Goal: Book appointment/travel/reservation

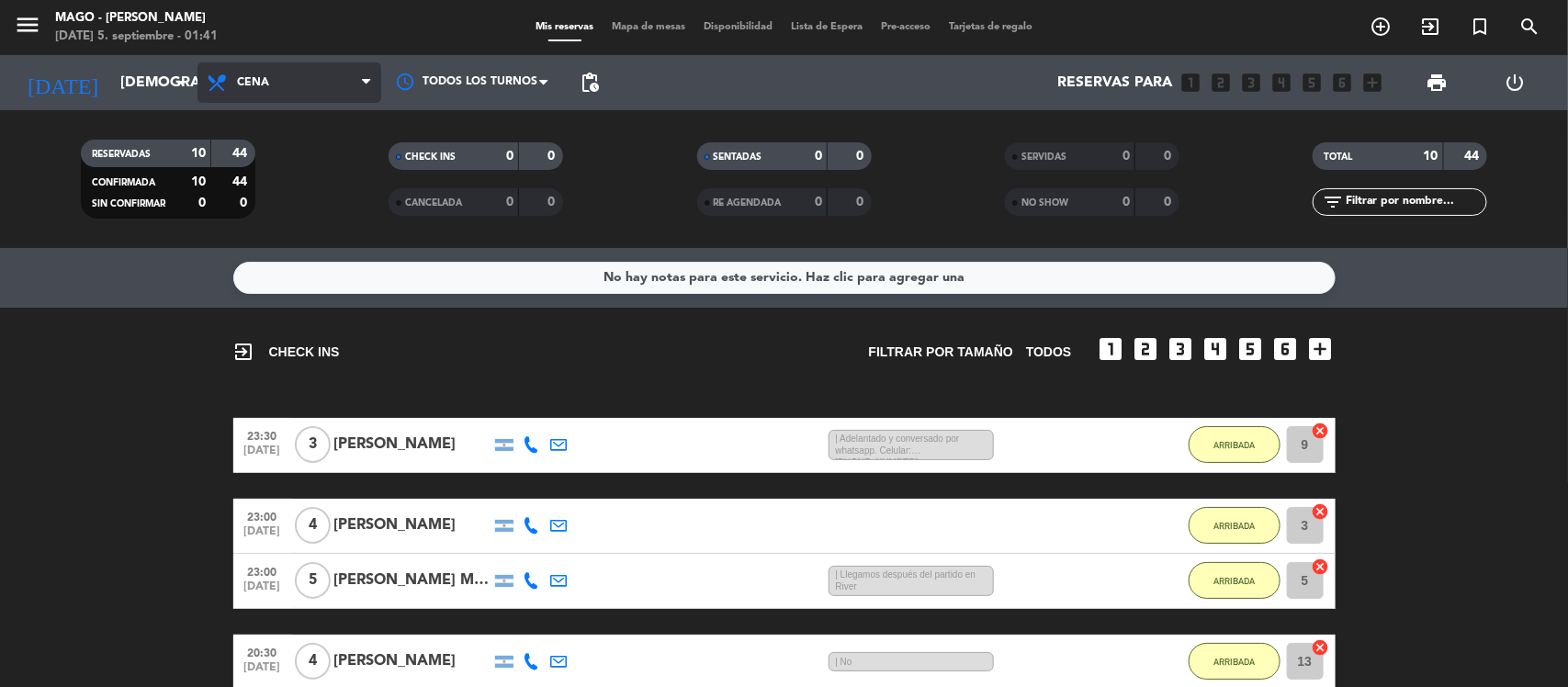
scroll to position [554, 0]
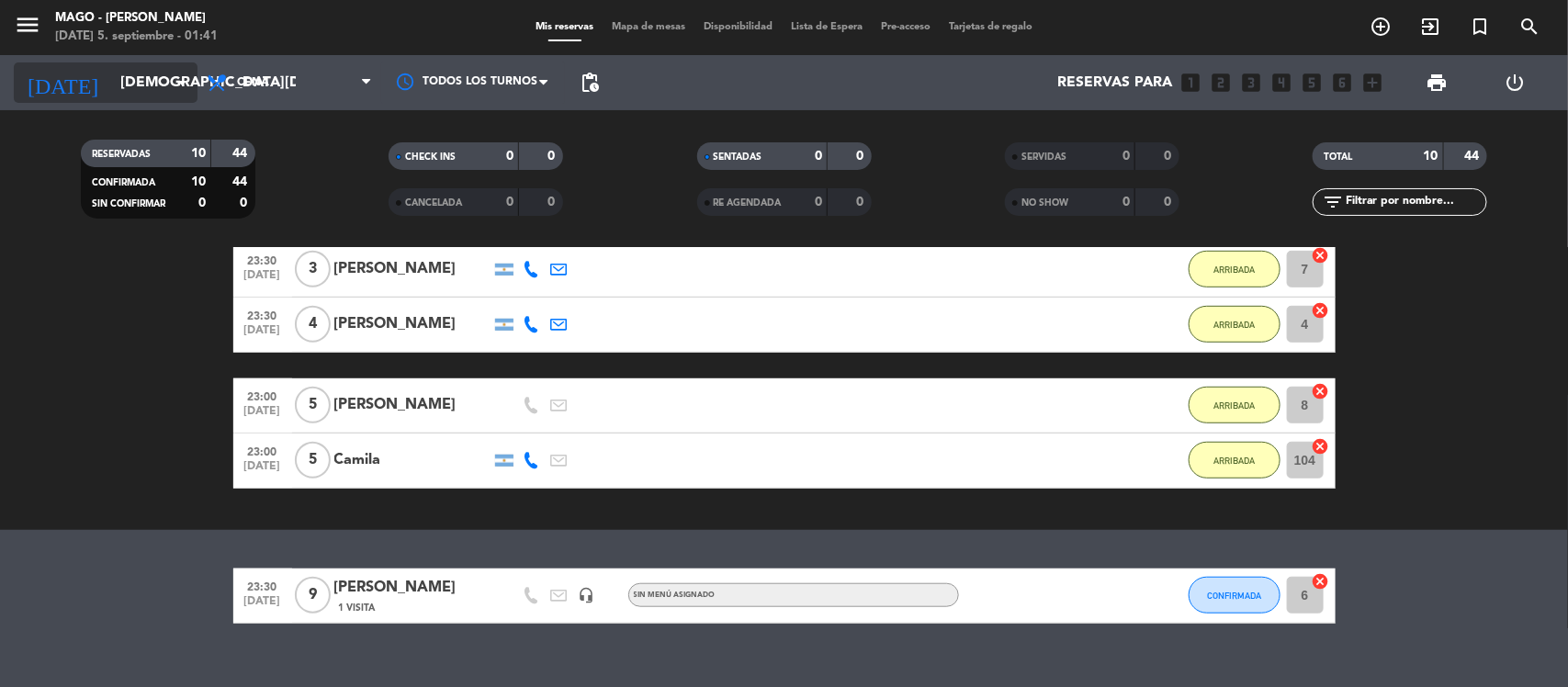
click at [111, 95] on input "[DEMOGRAPHIC_DATA][DATE]" at bounding box center [208, 83] width 194 height 36
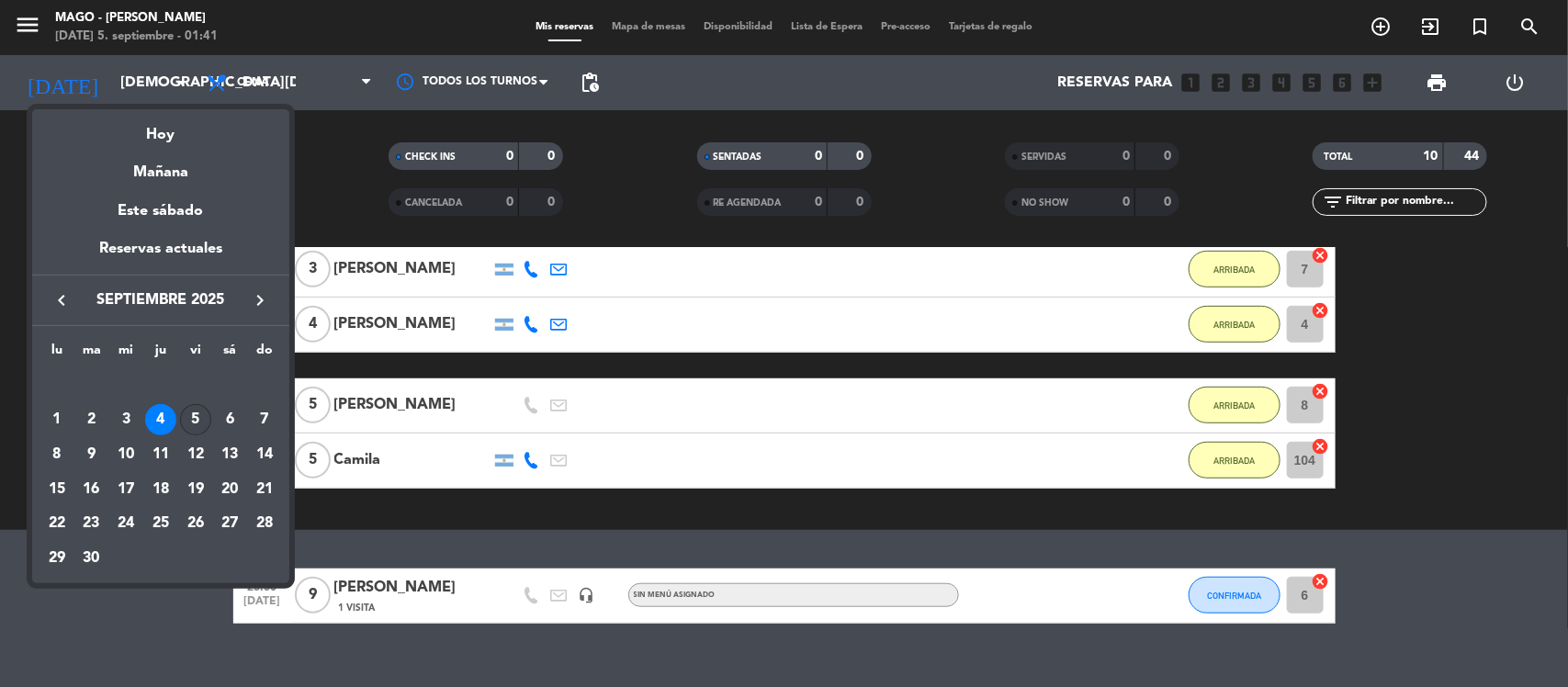
click at [197, 430] on div "5" at bounding box center [195, 419] width 31 height 31
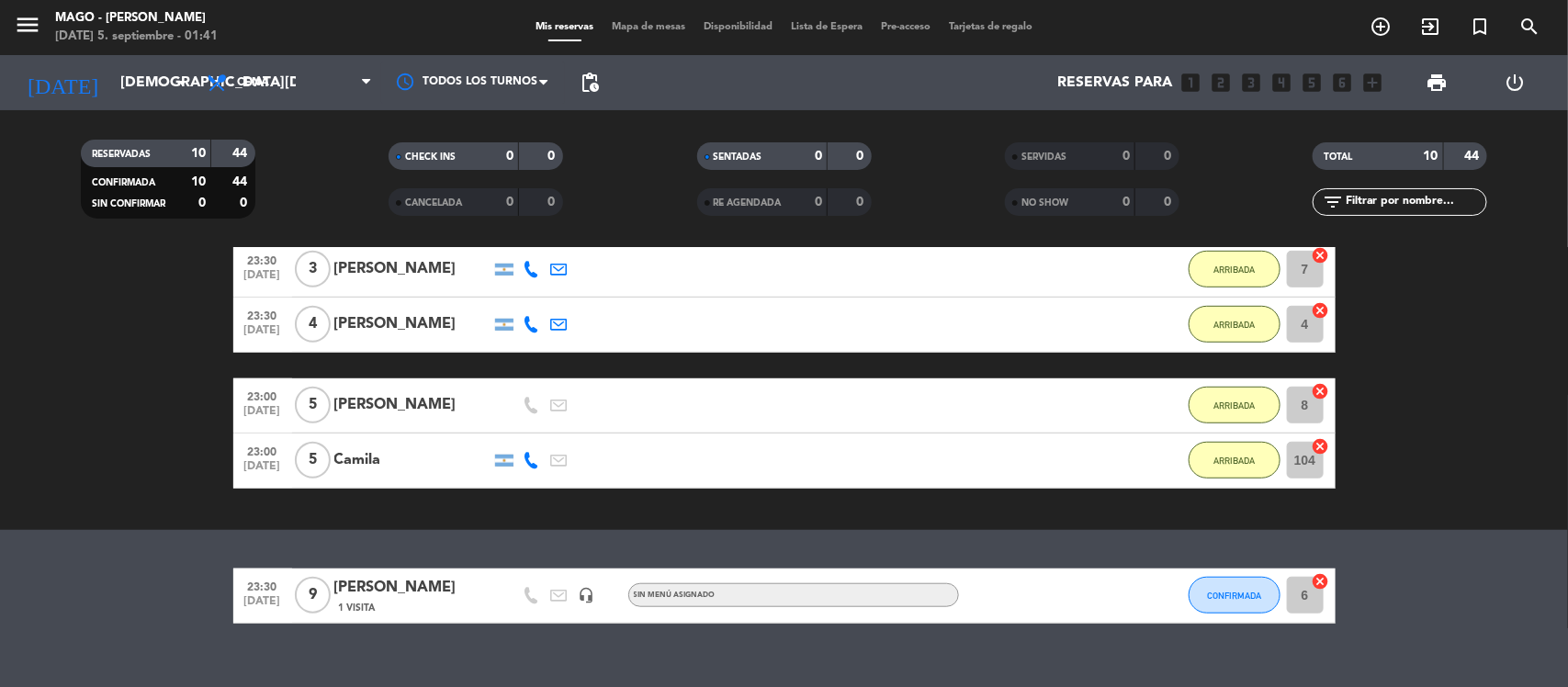
type input "[DATE]"
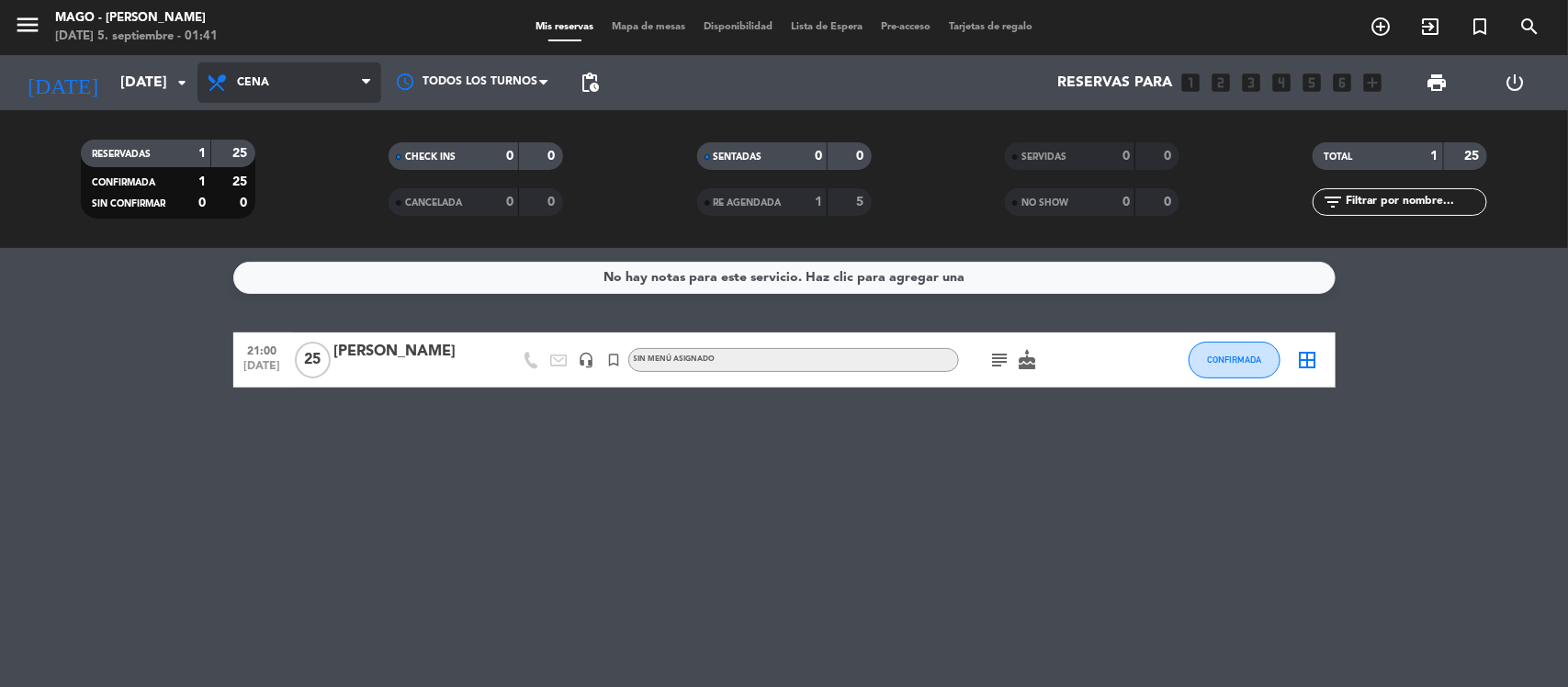
click at [320, 80] on span "Cena" at bounding box center [289, 82] width 183 height 40
click at [312, 179] on div "menu Mago - [PERSON_NAME] [DATE] 5. septiembre - 01:41 Mis reservas Mapa de mes…" at bounding box center [784, 124] width 1568 height 248
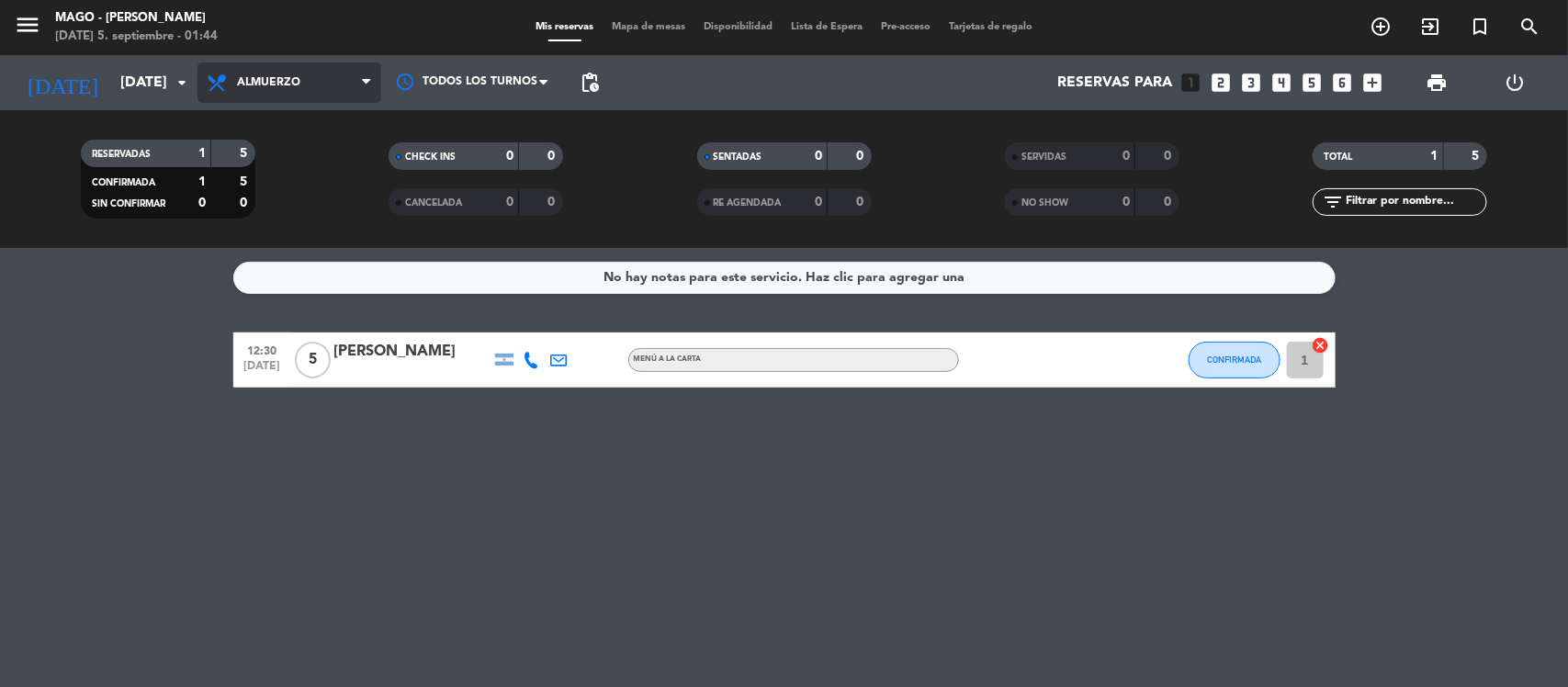
click at [246, 71] on span "Almuerzo" at bounding box center [289, 82] width 183 height 40
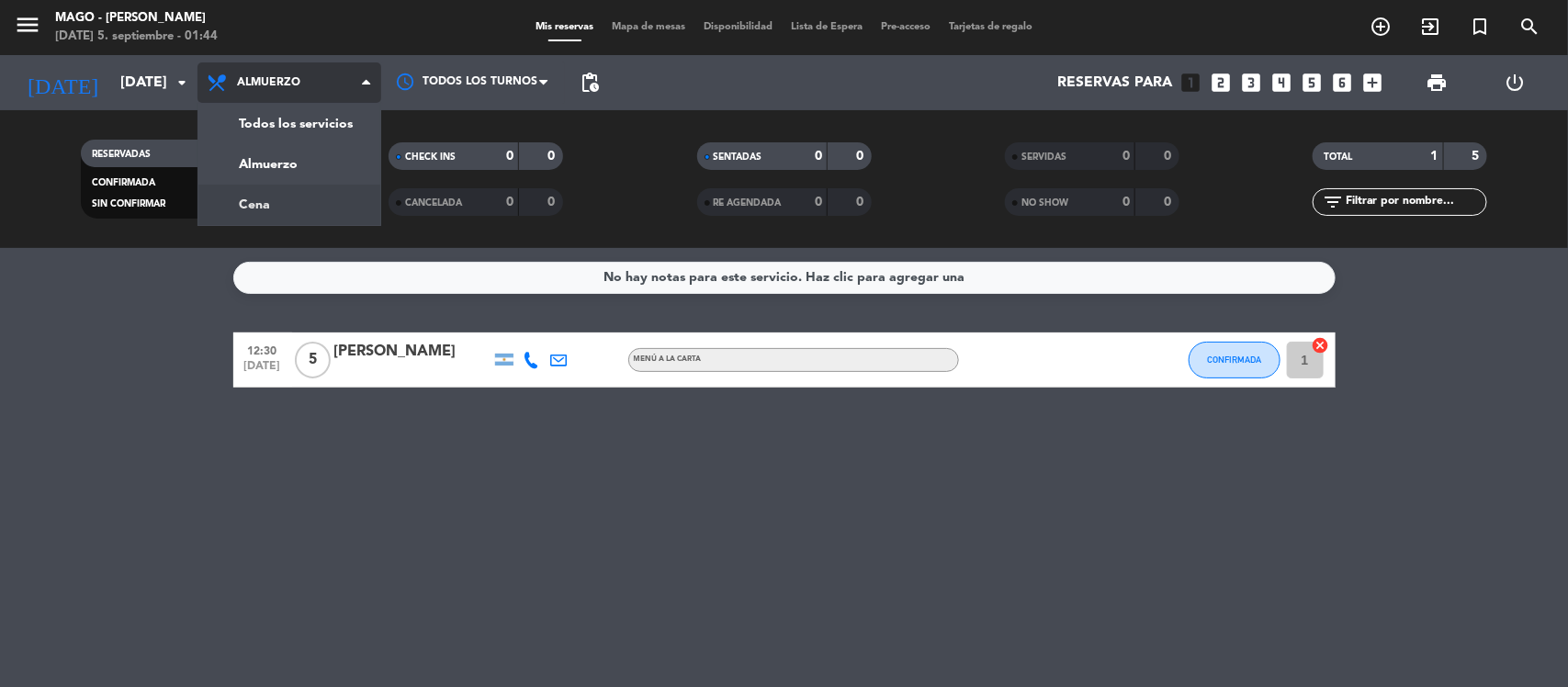
click at [249, 193] on div "menu Mago - [PERSON_NAME] [DATE] 5. septiembre - 01:44 Mis reservas Mapa de mes…" at bounding box center [784, 124] width 1568 height 248
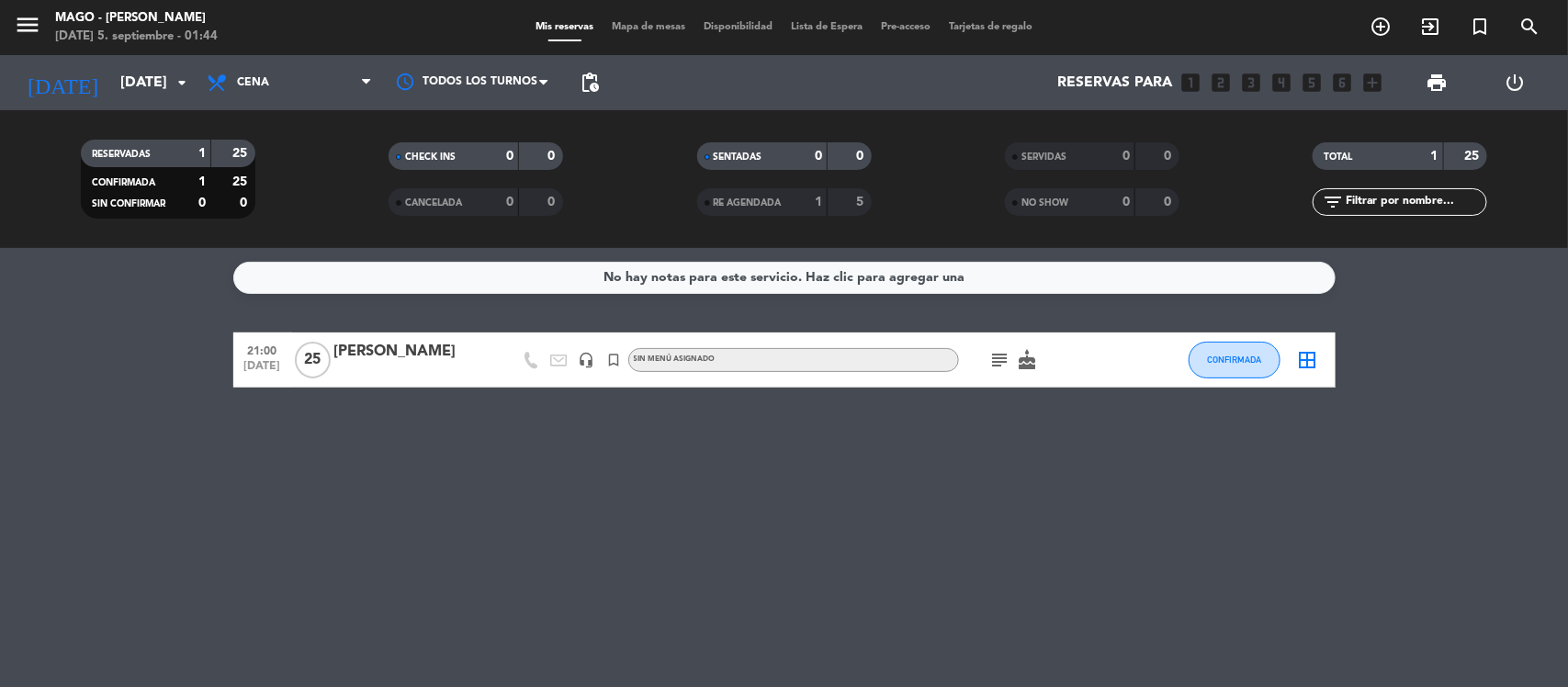
click at [1003, 360] on icon "subject" at bounding box center [1000, 360] width 22 height 22
click at [1023, 363] on icon "cake" at bounding box center [1028, 360] width 22 height 22
click at [994, 352] on icon "subject" at bounding box center [1000, 360] width 22 height 22
click at [1021, 364] on icon "cake" at bounding box center [1028, 360] width 22 height 22
click at [501, 497] on div "No hay notas para este servicio. Haz clic para agregar una 21:00 [DATE] [PERSON…" at bounding box center [784, 467] width 1568 height 439
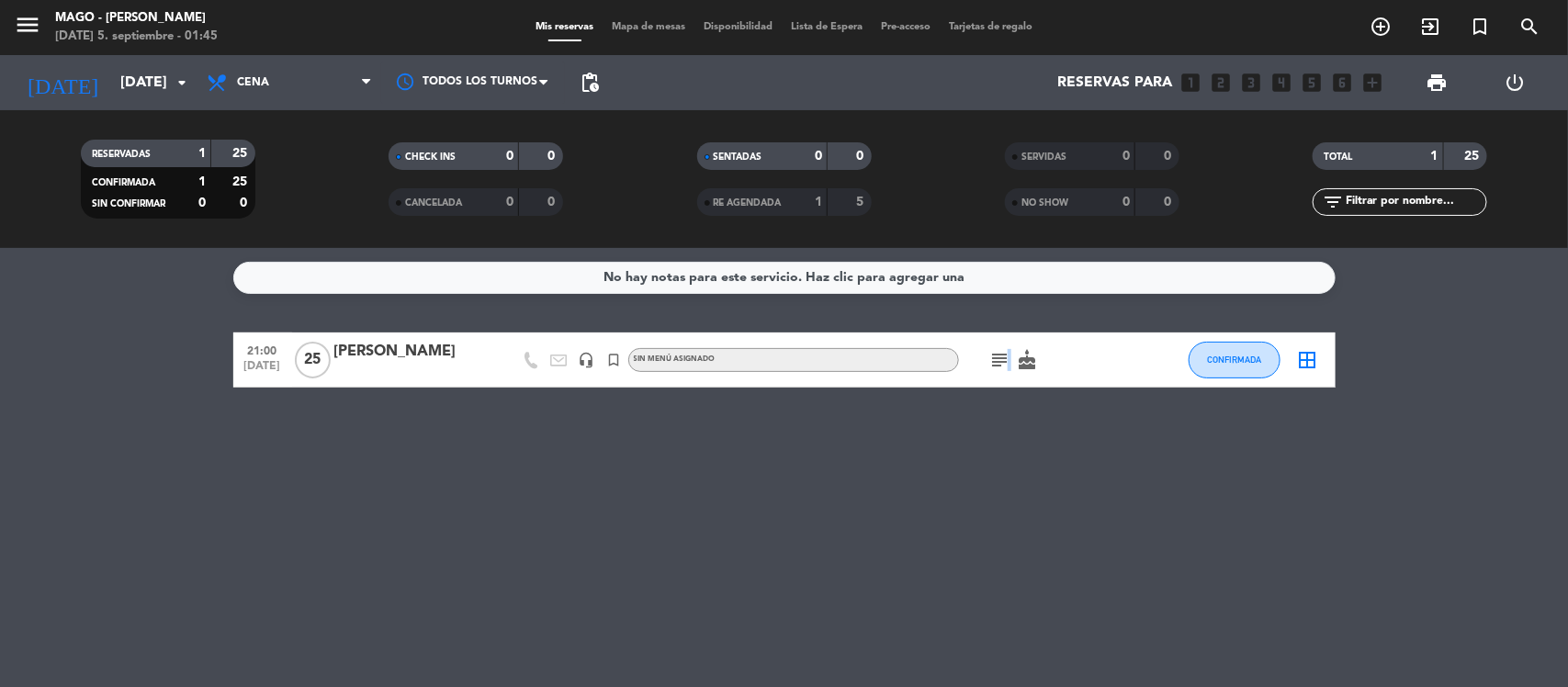
click at [1004, 364] on icon "subject" at bounding box center [1000, 360] width 22 height 22
click at [994, 364] on icon "subject" at bounding box center [1000, 360] width 22 height 22
click at [808, 457] on div "No hay notas para este servicio. Haz clic para agregar una 21:00 [DATE] [PERSON…" at bounding box center [784, 467] width 1568 height 439
